Goal: Navigation & Orientation: Find specific page/section

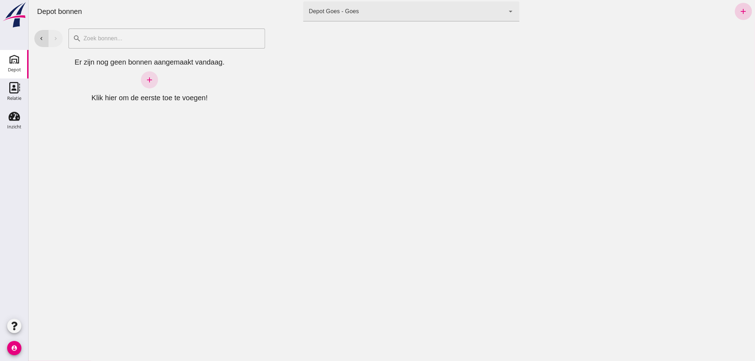
click at [740, 9] on icon "add" at bounding box center [743, 11] width 9 height 9
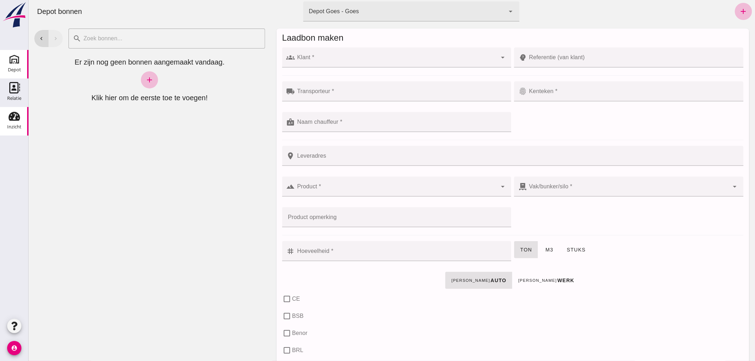
click at [17, 119] on use at bounding box center [14, 116] width 11 height 9
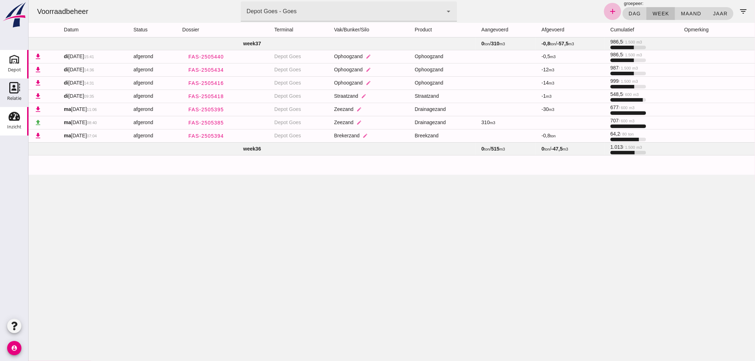
click at [18, 65] on div "Depot" at bounding box center [14, 70] width 13 height 10
